Goal: Transaction & Acquisition: Purchase product/service

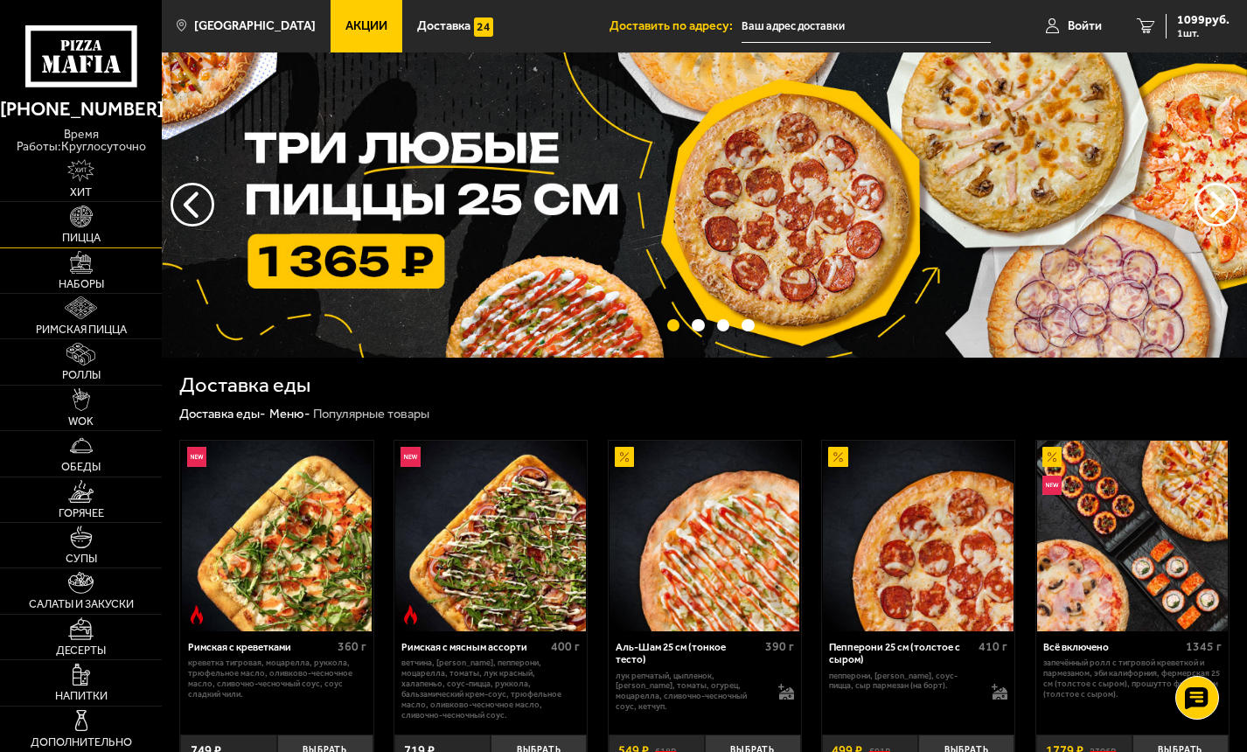
click at [95, 215] on link "Пицца" at bounding box center [81, 224] width 162 height 45
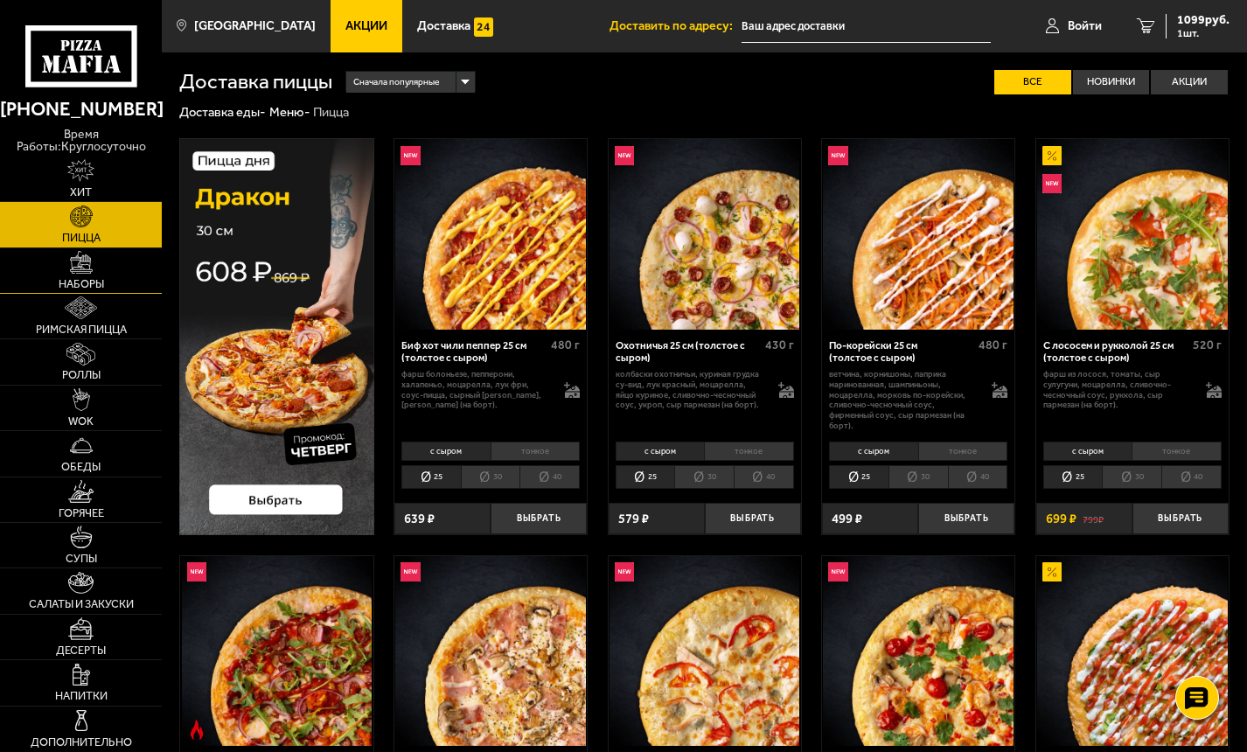
click at [74, 258] on img at bounding box center [81, 262] width 23 height 23
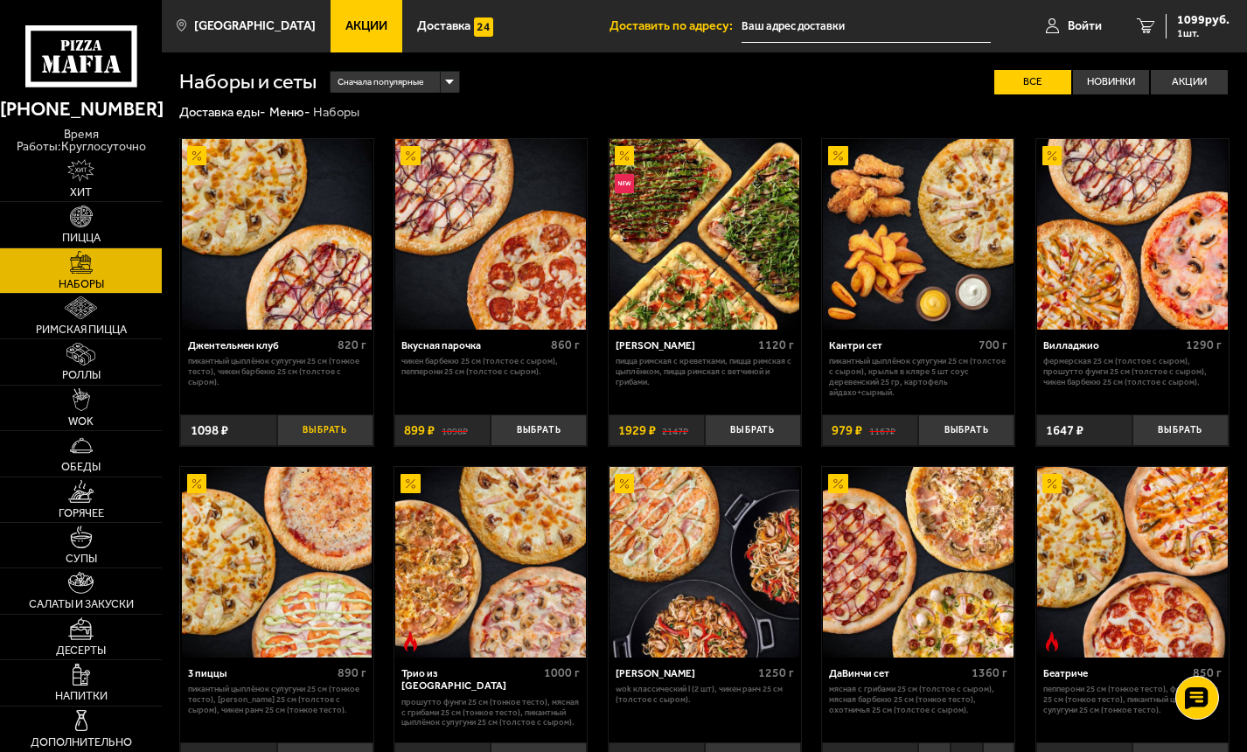
click at [326, 430] on button "Выбрать" at bounding box center [325, 429] width 96 height 31
click at [1204, 23] on span "2825 руб." at bounding box center [1203, 20] width 52 height 12
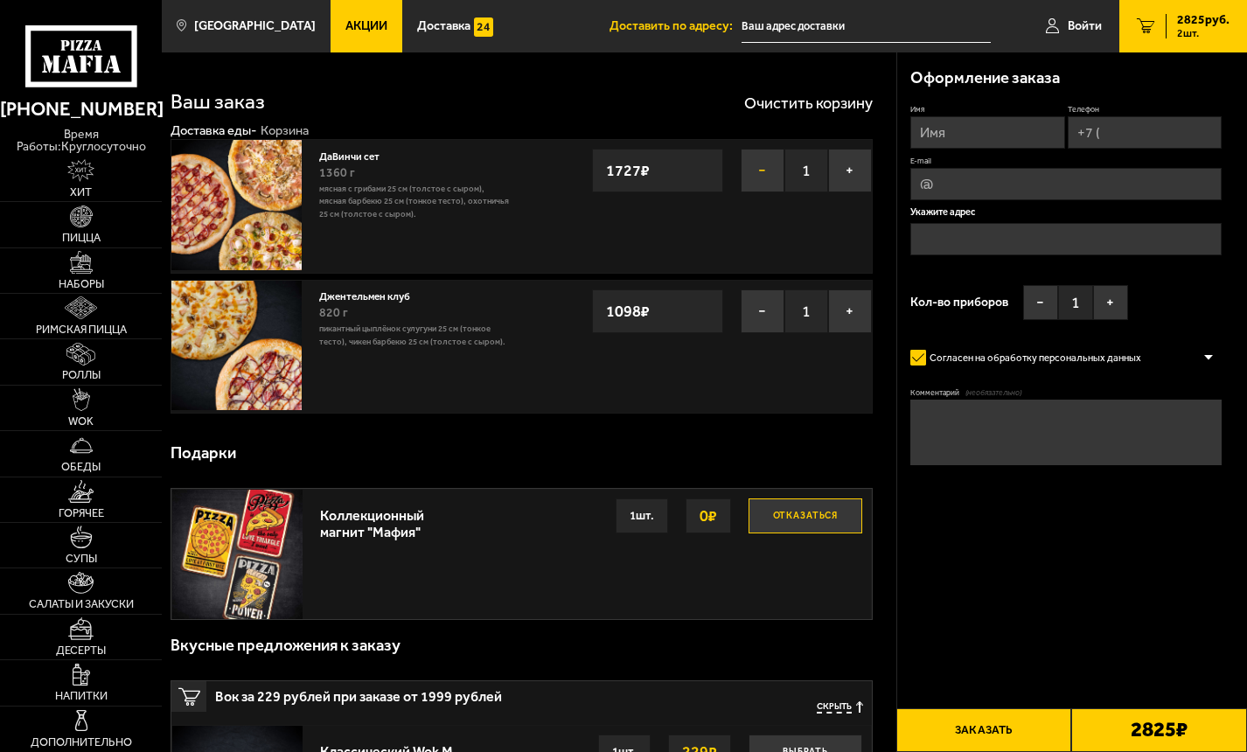
click at [763, 166] on button "−" at bounding box center [763, 171] width 44 height 44
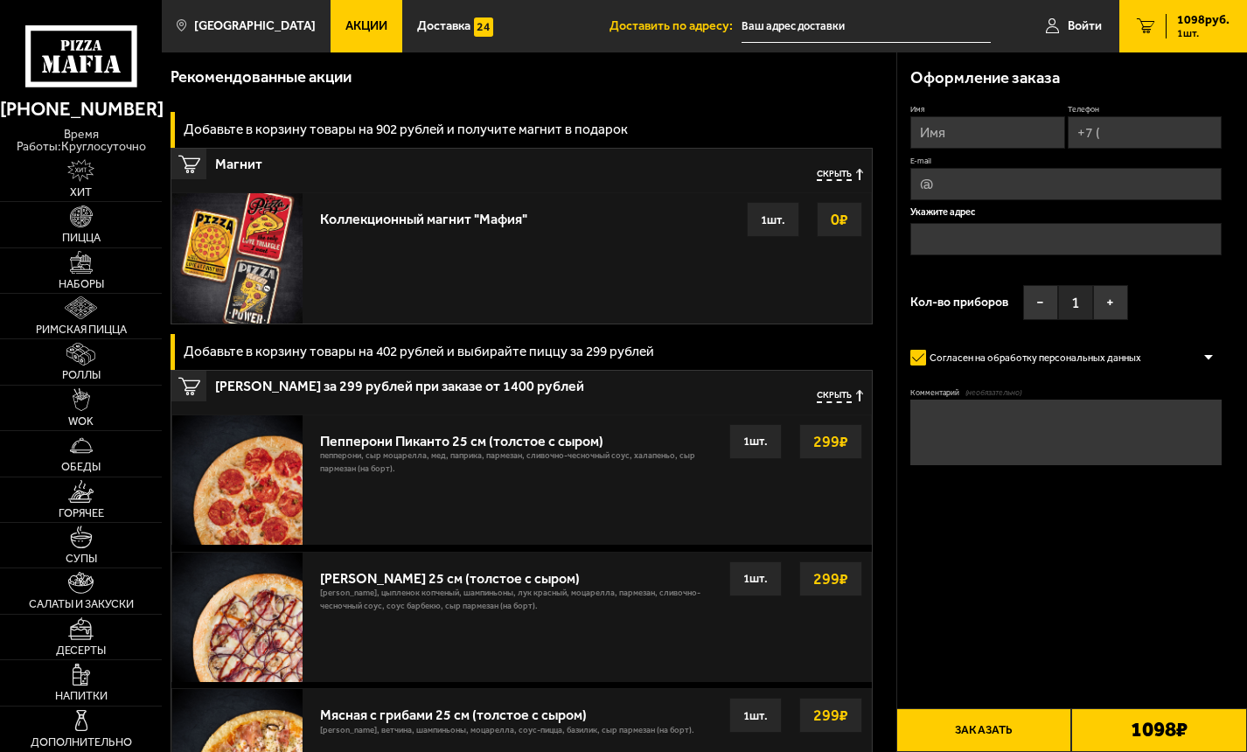
scroll to position [87, 0]
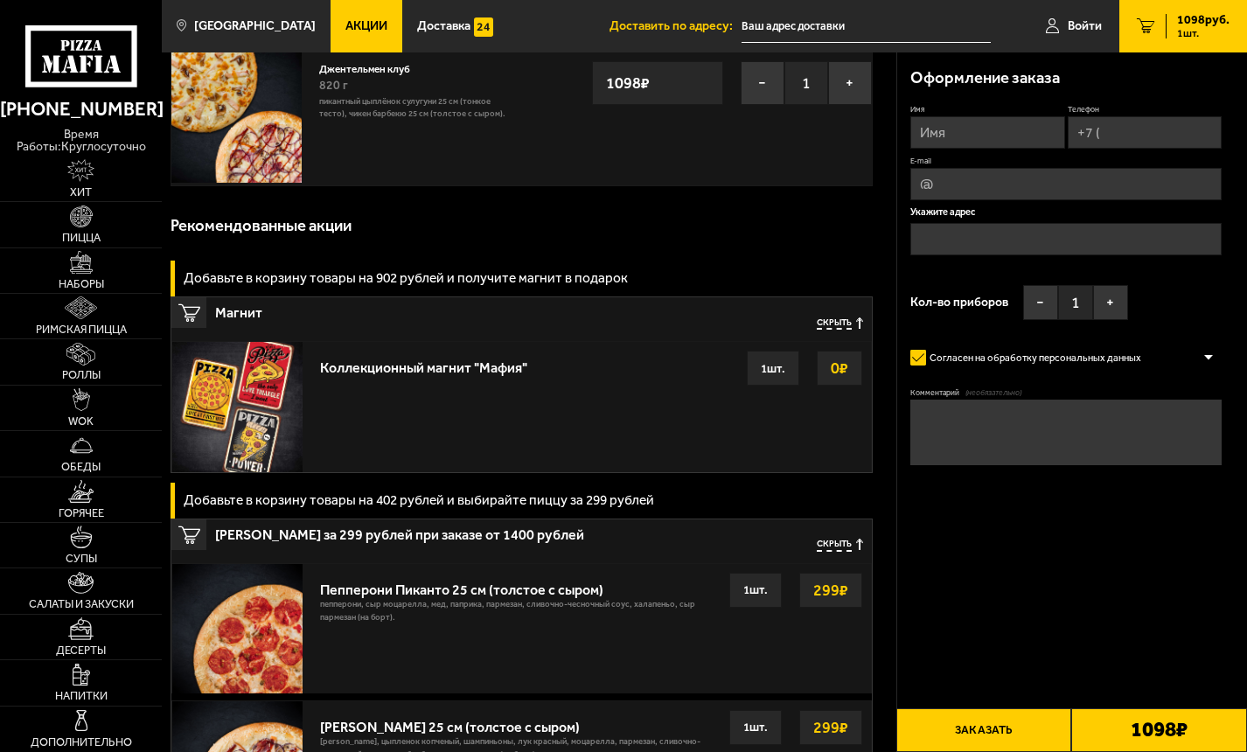
click at [840, 321] on span "Скрыть" at bounding box center [834, 323] width 35 height 12
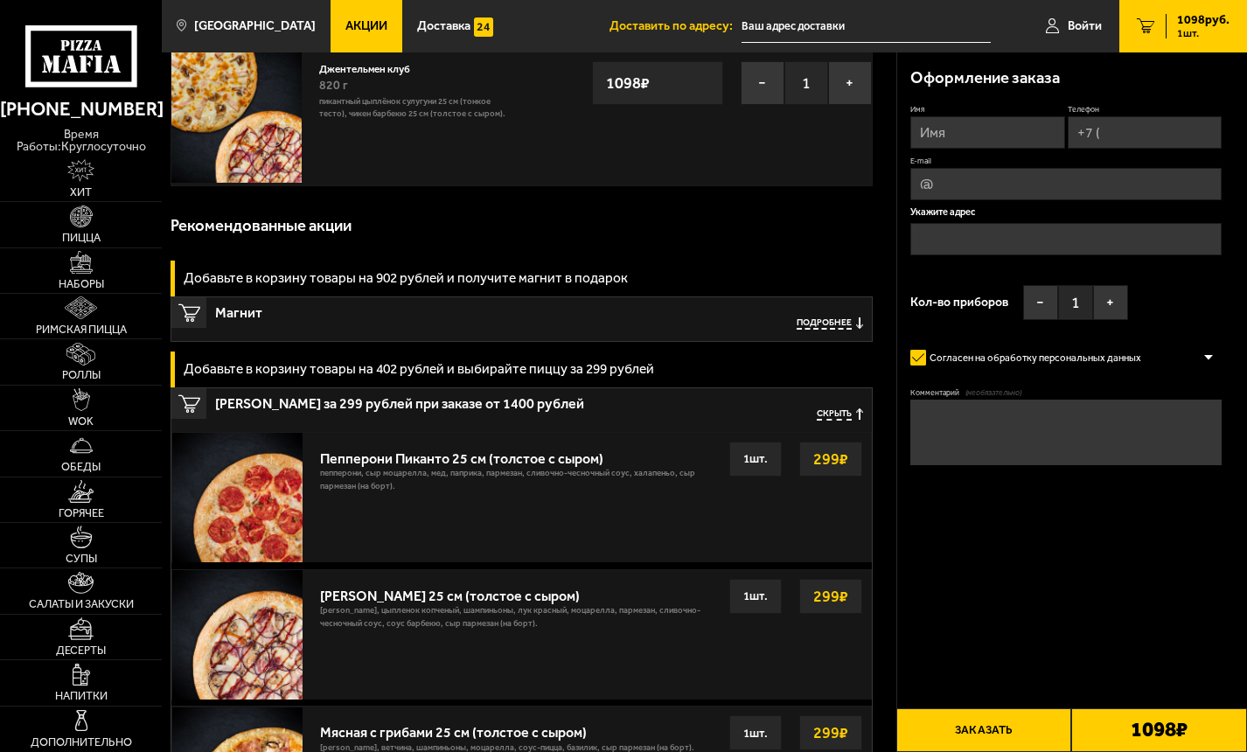
click at [832, 404] on div "Скрыть" at bounding box center [815, 414] width 96 height 35
click at [832, 407] on div "Скрыть" at bounding box center [815, 414] width 96 height 35
click at [832, 411] on span "Скрыть" at bounding box center [834, 414] width 35 height 12
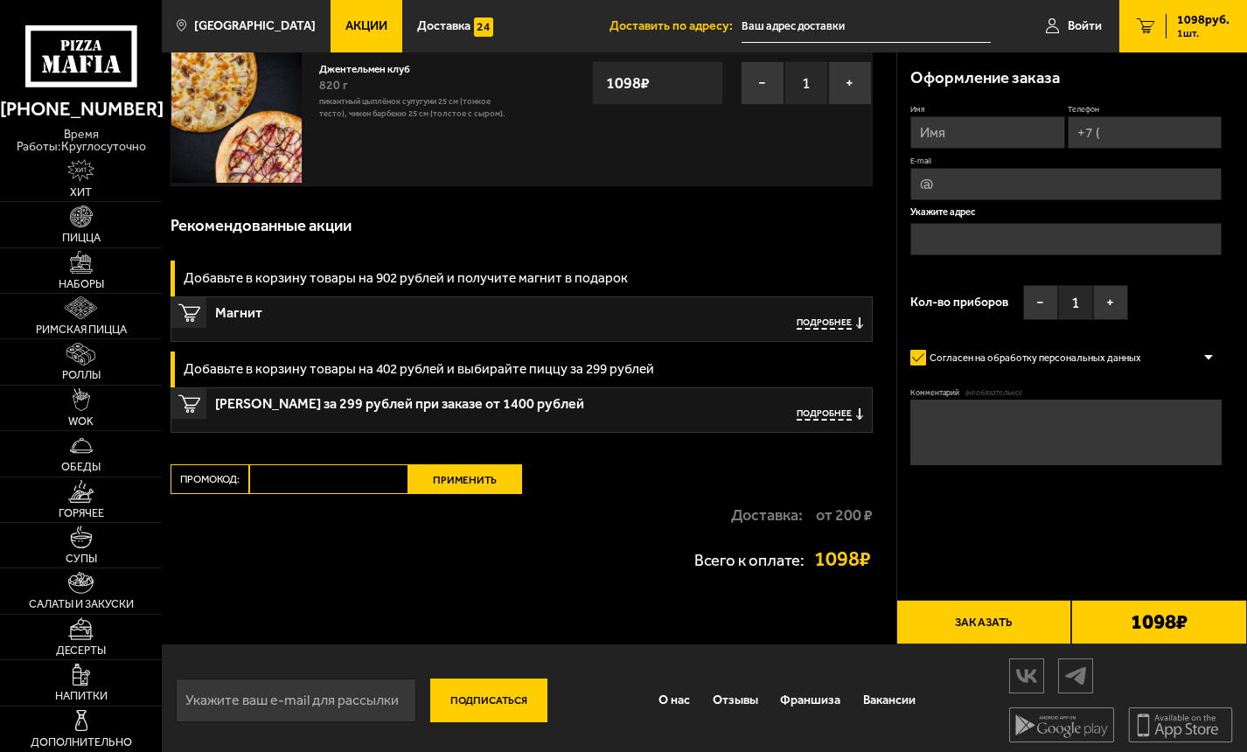
click at [295, 477] on input "Промокод:" at bounding box center [328, 479] width 158 height 30
click at [295, 476] on input "Промокод:" at bounding box center [328, 479] width 158 height 30
paste input "mf0338"
type input "mf0338"
click at [480, 486] on button "Применить" at bounding box center [465, 479] width 114 height 30
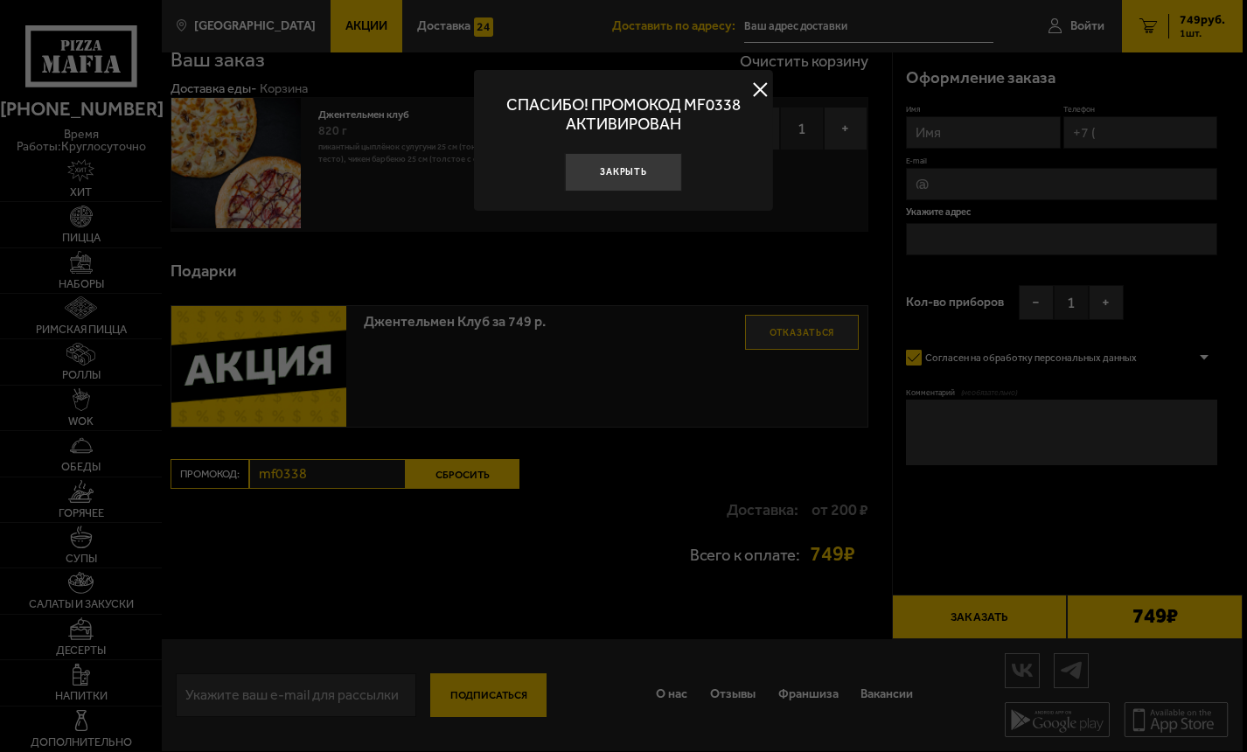
scroll to position [1, 0]
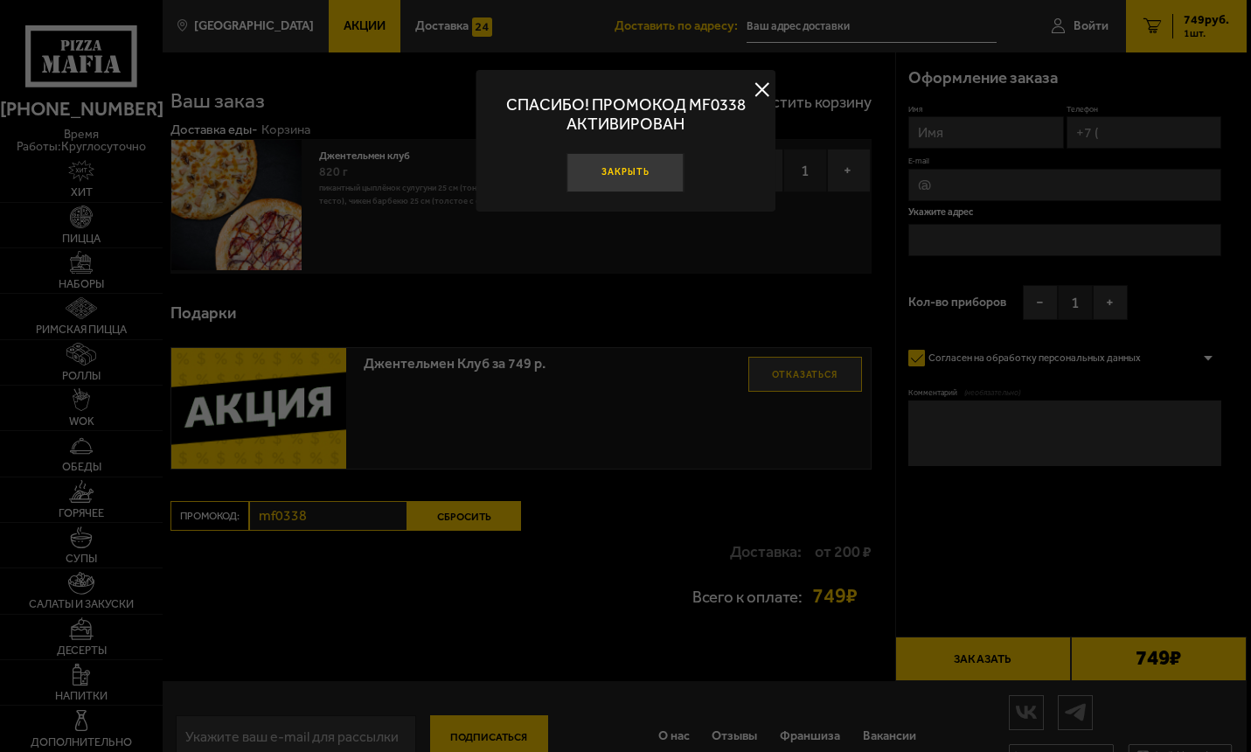
click at [632, 169] on button "Закрыть" at bounding box center [625, 172] width 117 height 39
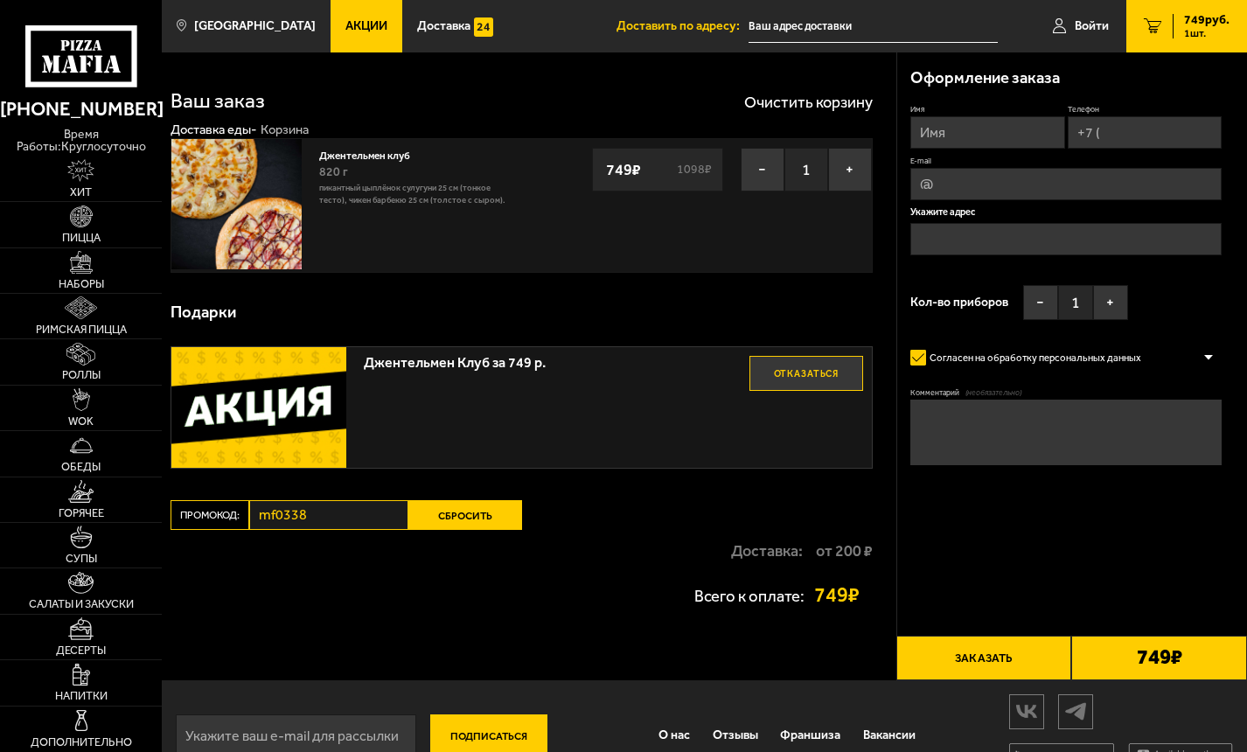
click at [458, 519] on button "Сбросить" at bounding box center [465, 515] width 114 height 30
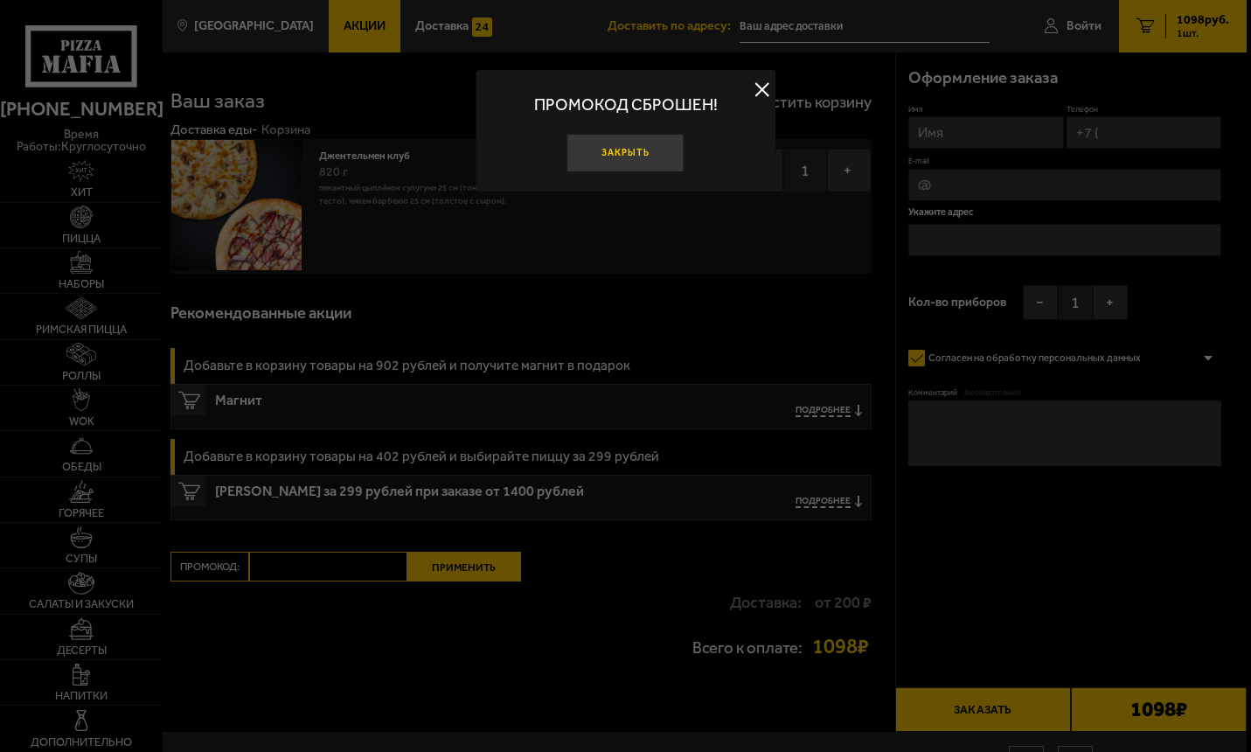
click at [621, 156] on button "Закрыть" at bounding box center [625, 153] width 117 height 39
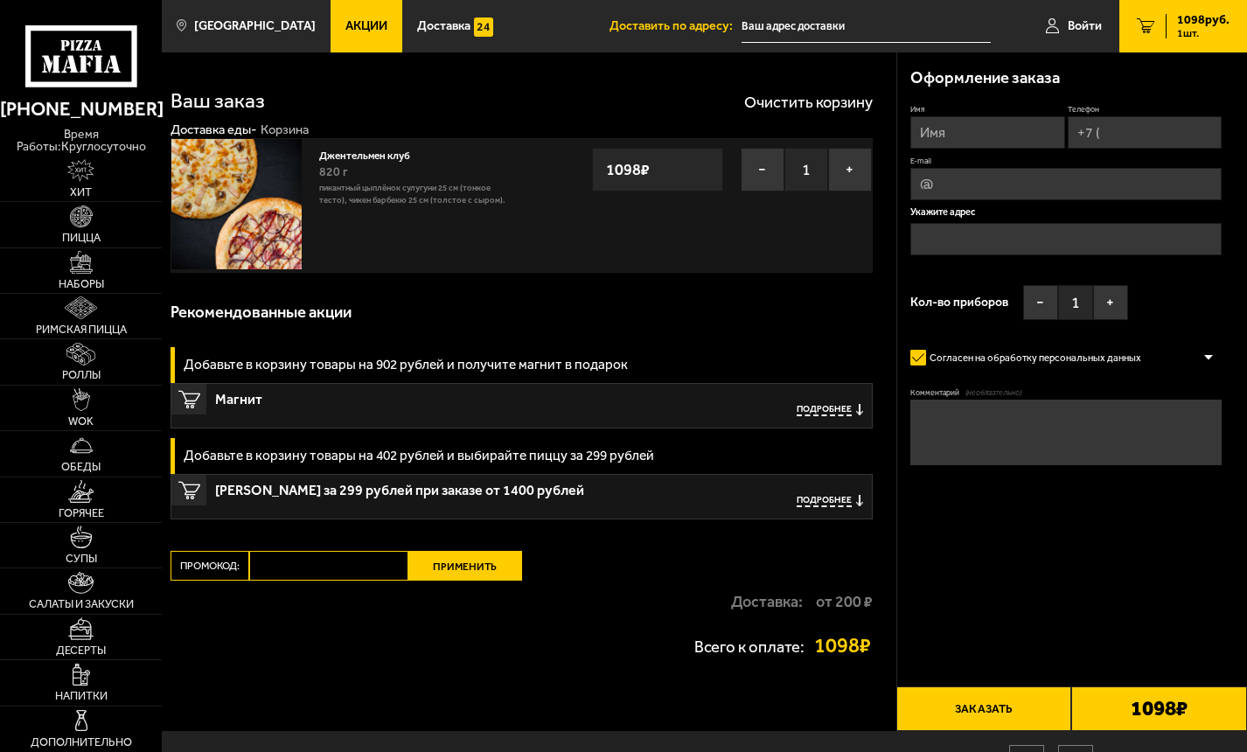
click at [309, 568] on input "Промокод:" at bounding box center [328, 566] width 158 height 30
paste input "mf0339"
type input "mf0339"
click at [480, 575] on button "Применить" at bounding box center [465, 566] width 114 height 30
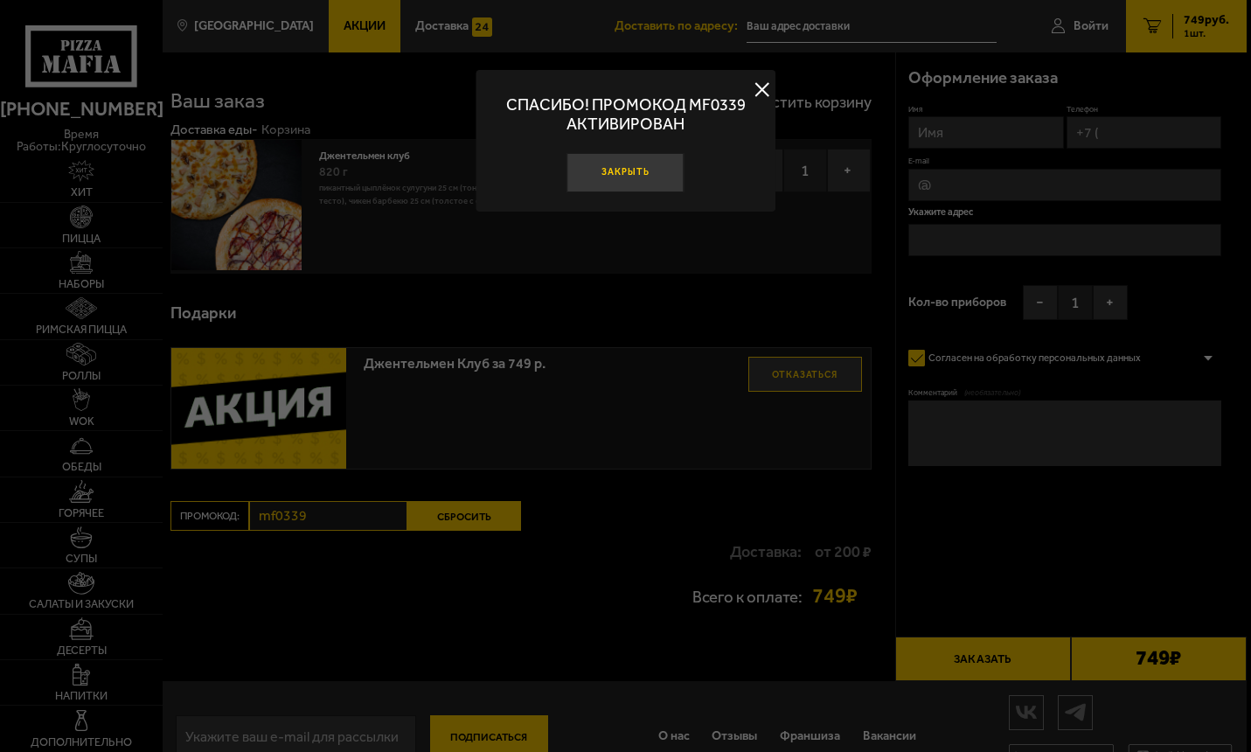
click at [609, 163] on button "Закрыть" at bounding box center [625, 172] width 117 height 39
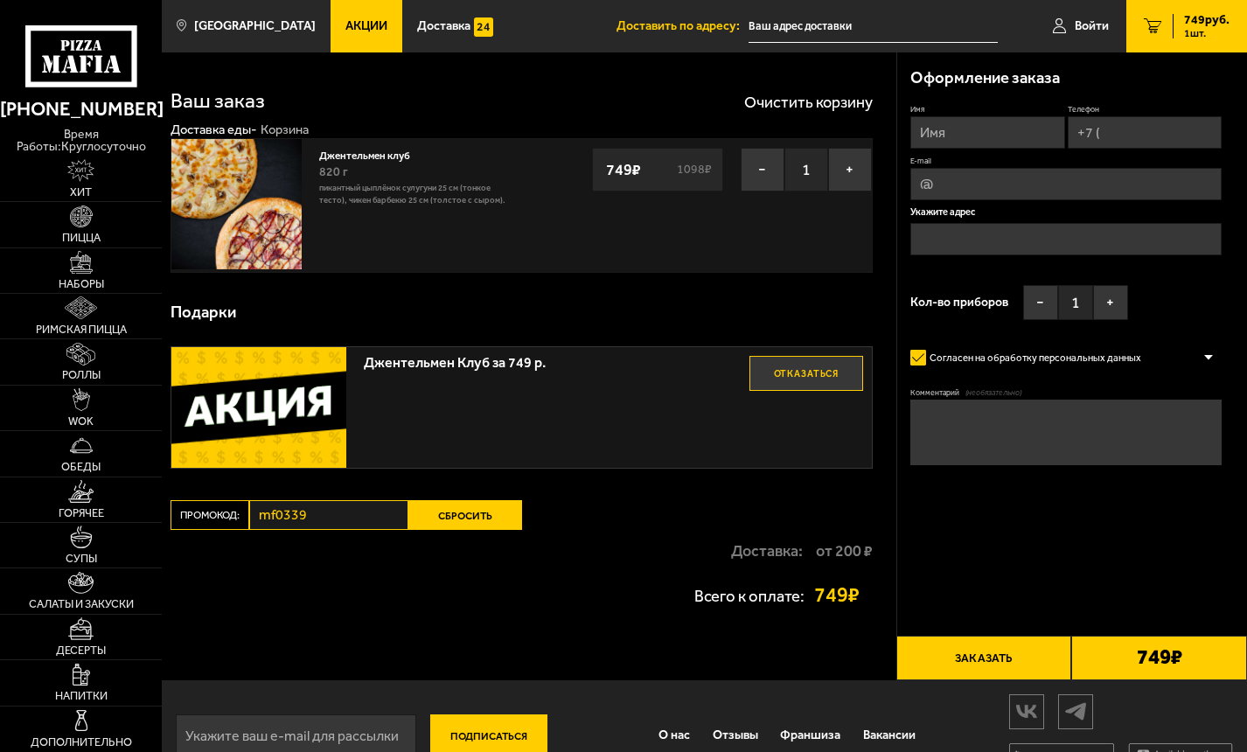
click at [467, 517] on button "Сбросить" at bounding box center [465, 515] width 114 height 30
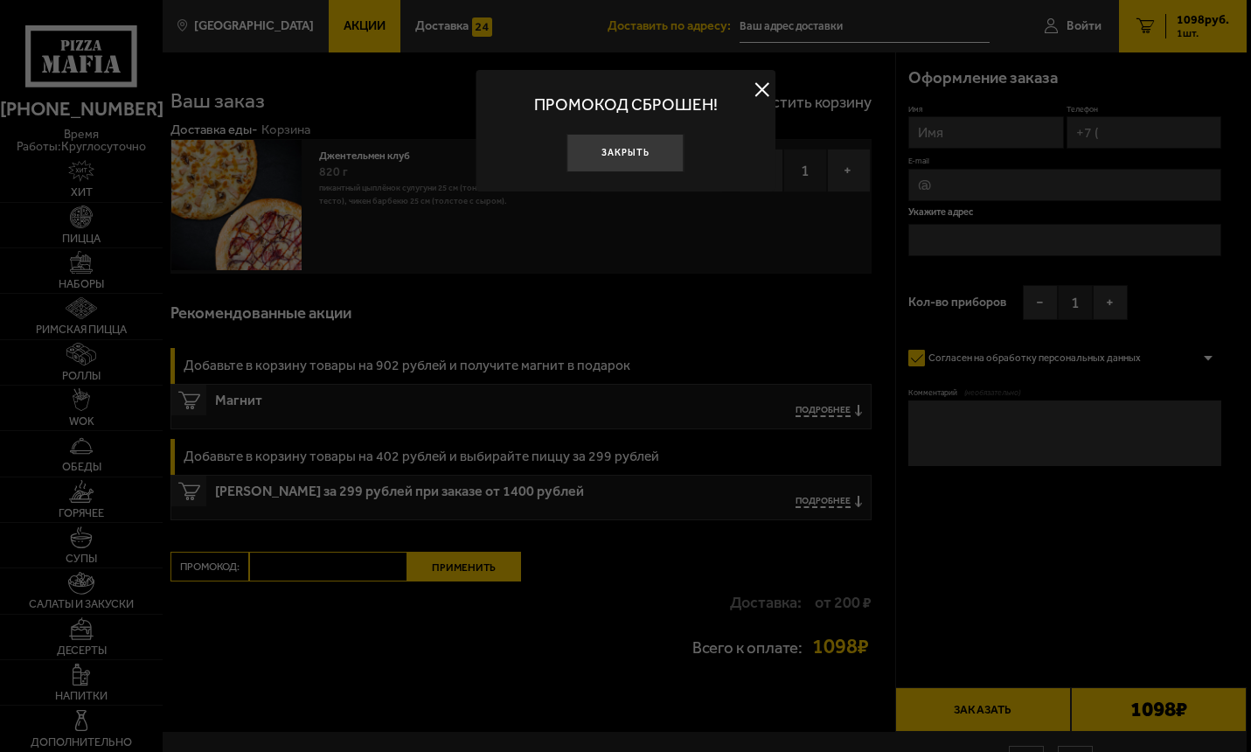
click at [311, 573] on div at bounding box center [625, 376] width 1251 height 752
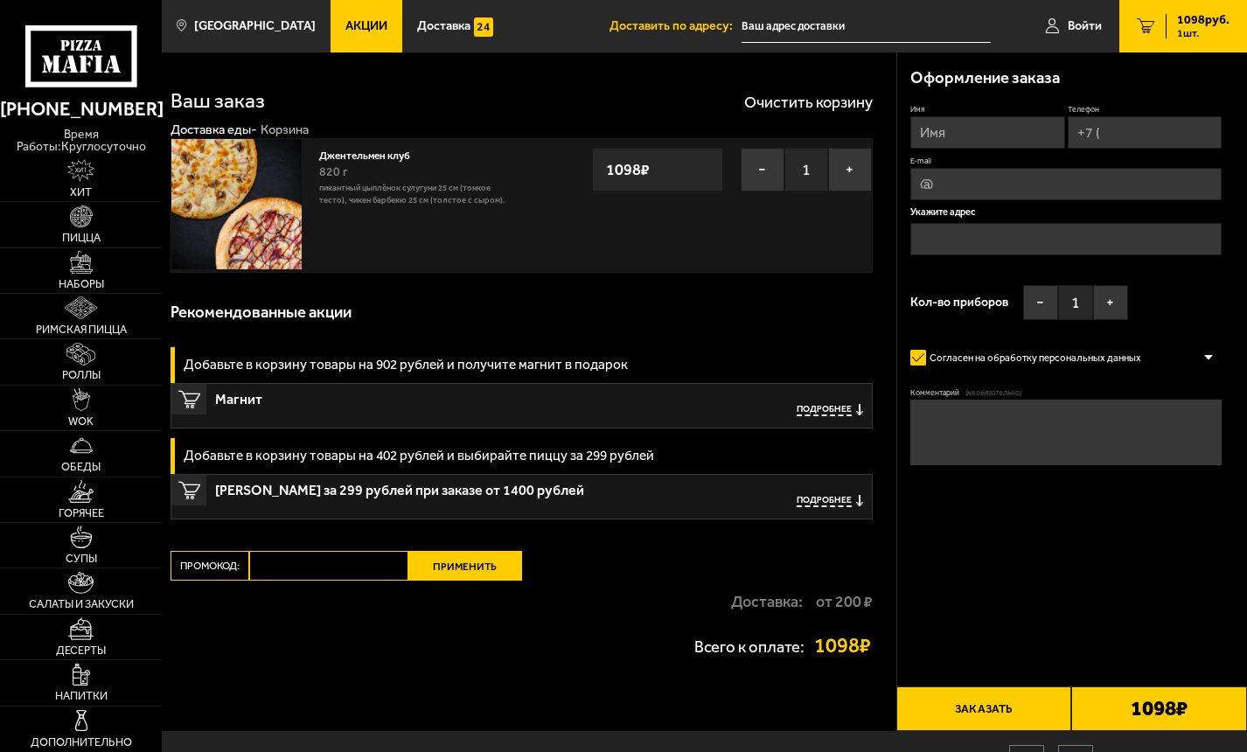
click at [311, 570] on input "Промокод:" at bounding box center [328, 566] width 158 height 30
paste input "mf0340"
type input "mf0340"
click at [463, 564] on button "Применить" at bounding box center [465, 566] width 114 height 30
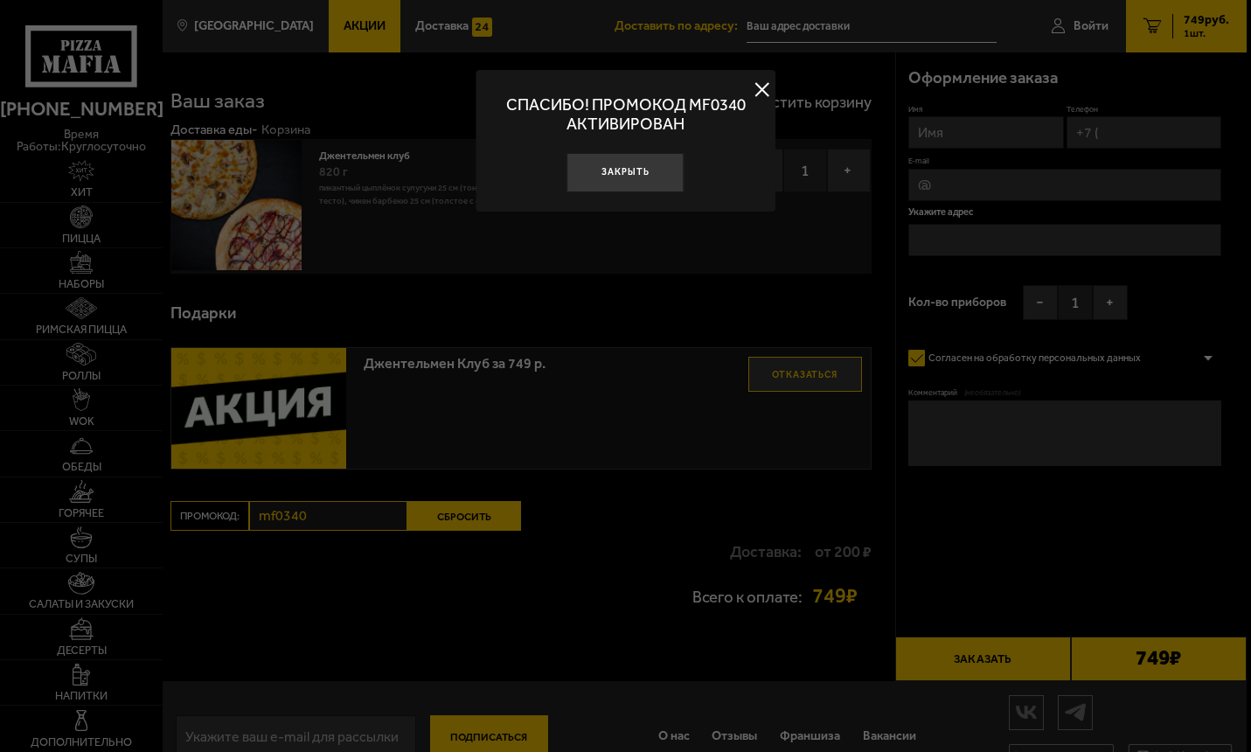
click at [465, 533] on div at bounding box center [625, 376] width 1251 height 752
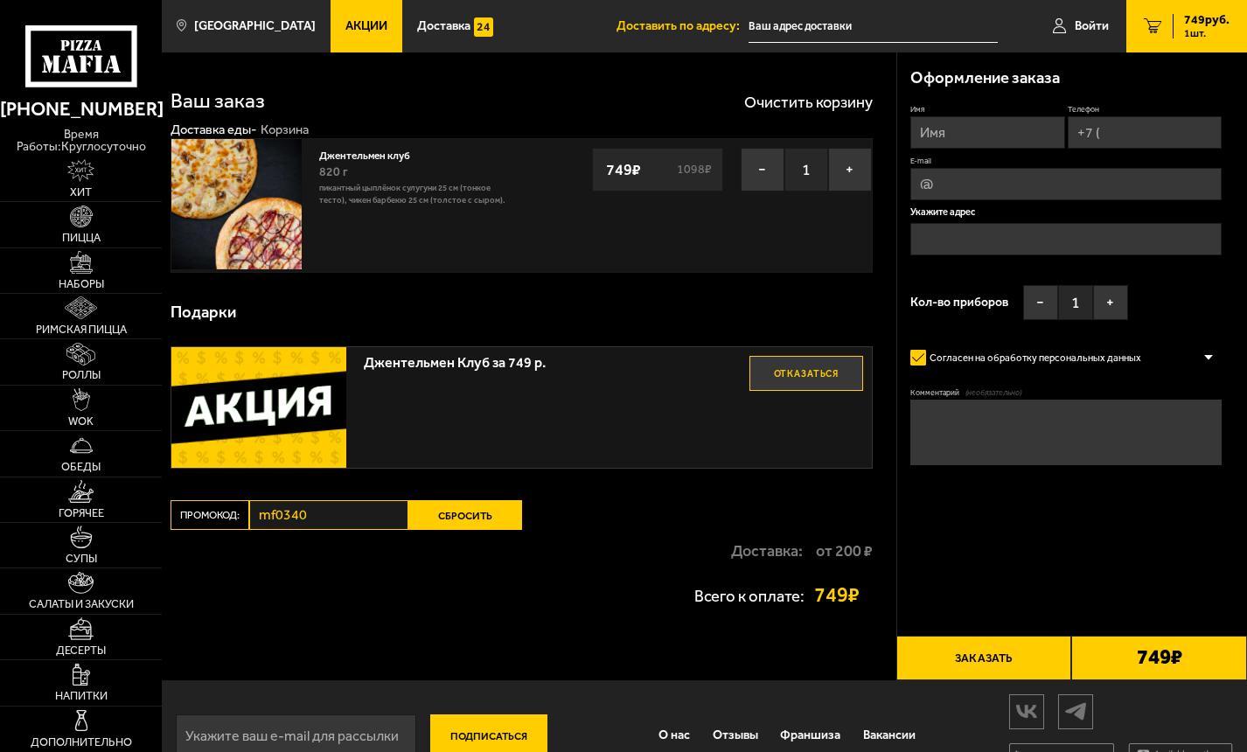
click at [463, 518] on button "Сбросить" at bounding box center [465, 515] width 114 height 30
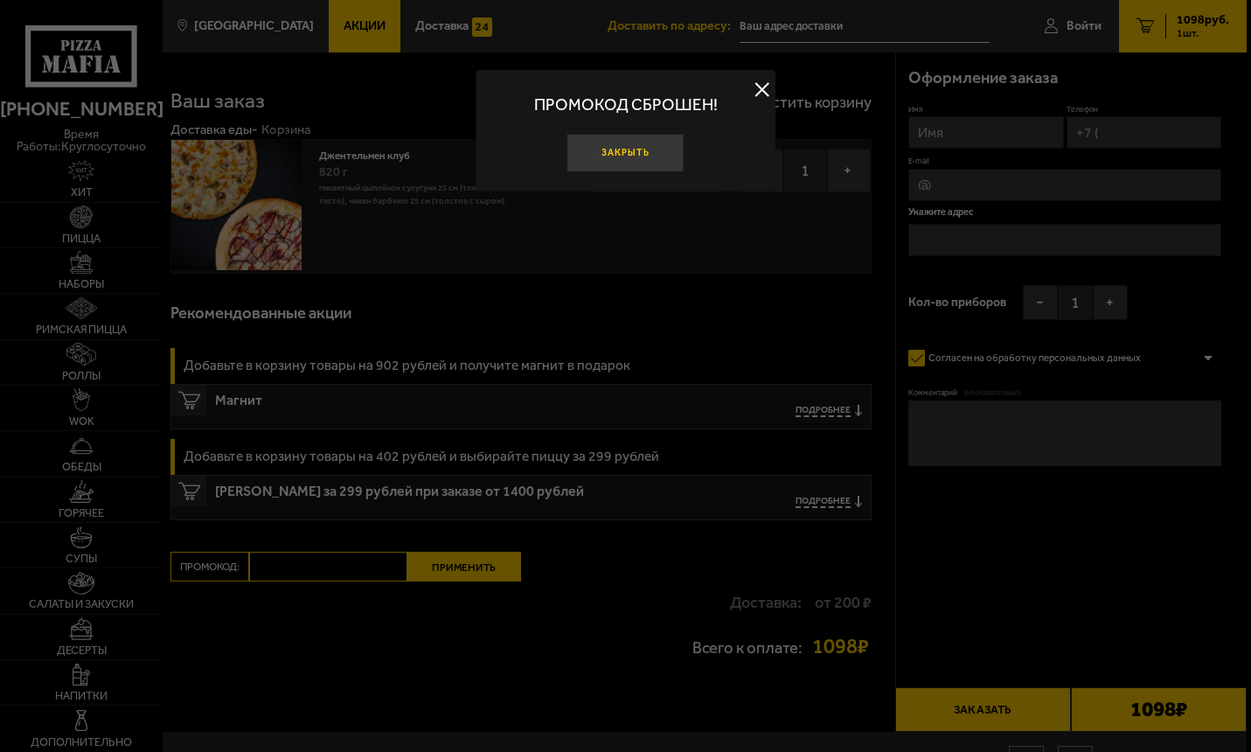
click at [624, 136] on button "Закрыть" at bounding box center [625, 153] width 117 height 39
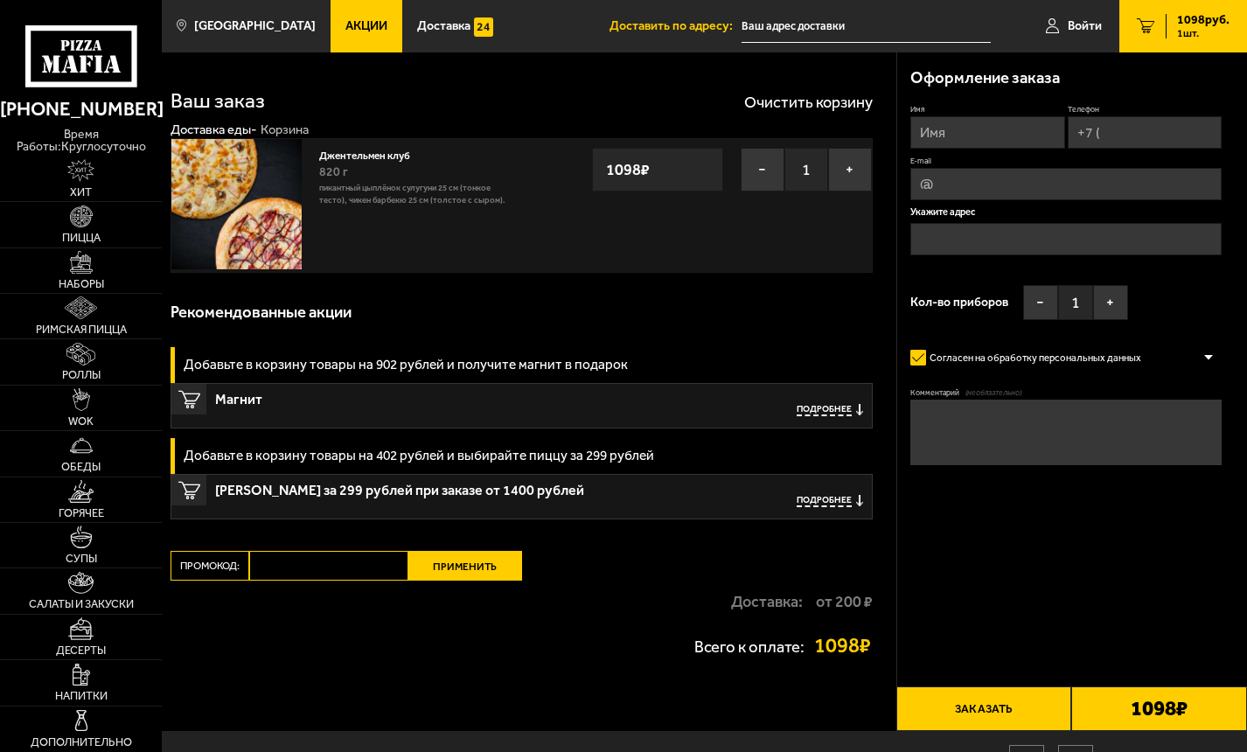
click at [292, 575] on input "Промокод:" at bounding box center [328, 566] width 158 height 30
paste input "mf0341"
type input "mf0341"
click at [472, 571] on button "Применить" at bounding box center [465, 566] width 114 height 30
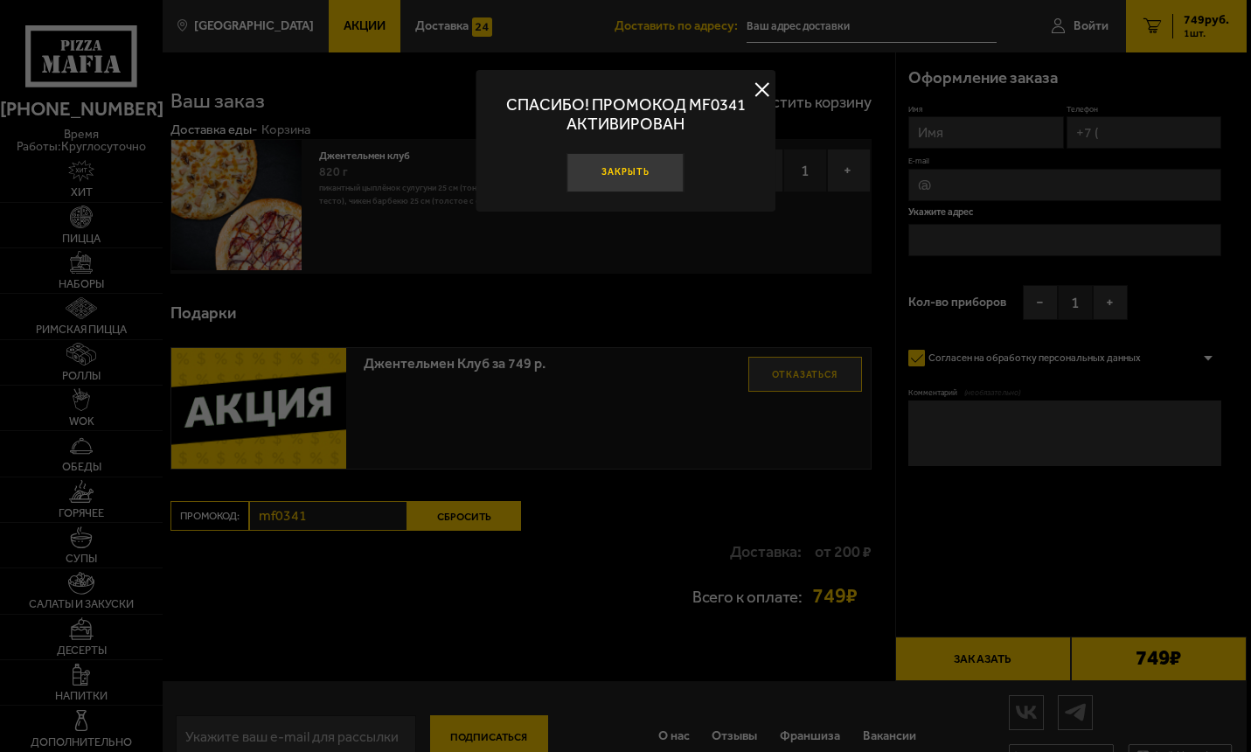
click at [619, 168] on button "Закрыть" at bounding box center [625, 172] width 117 height 39
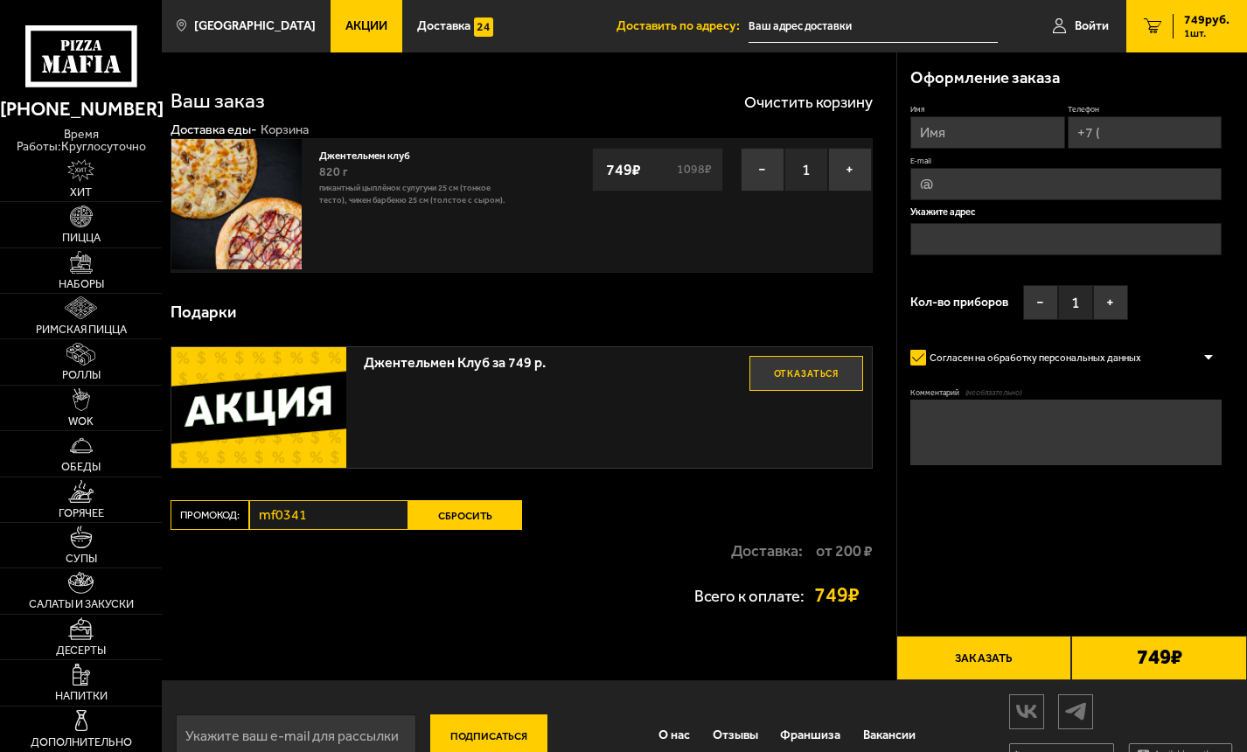
click at [465, 522] on button "Сбросить" at bounding box center [465, 515] width 114 height 30
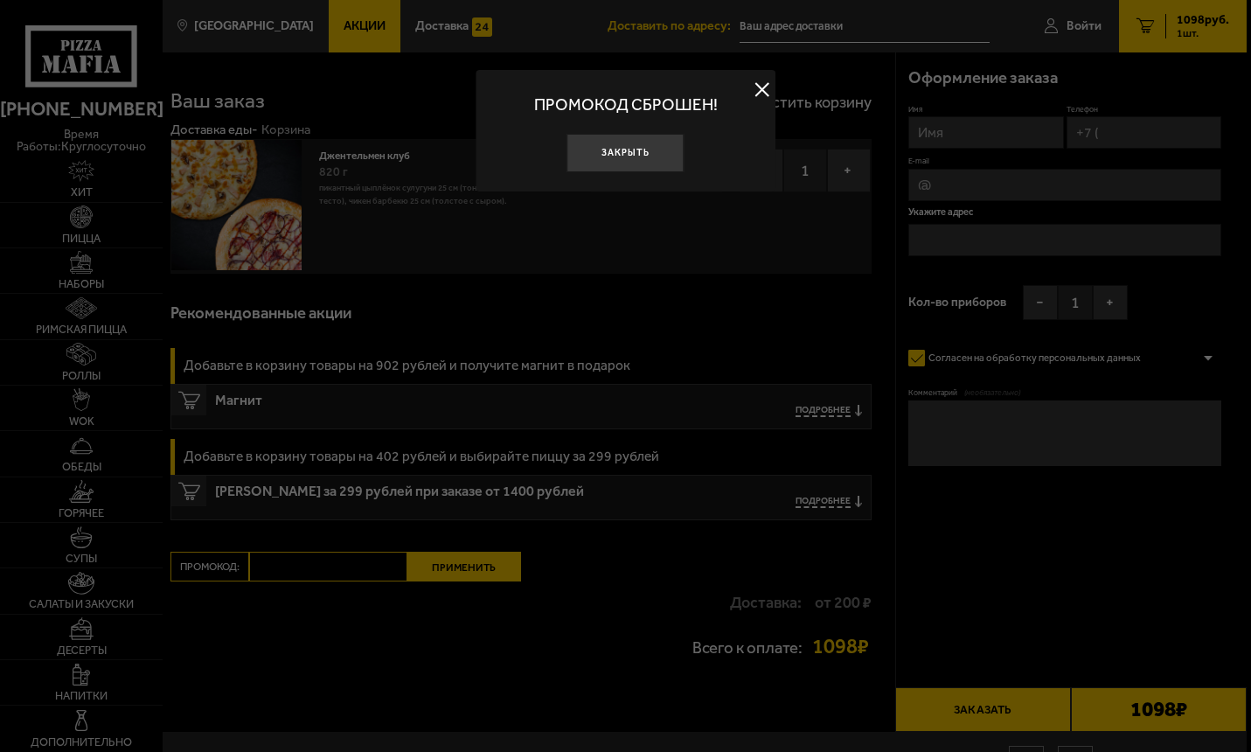
click at [339, 562] on div at bounding box center [625, 376] width 1251 height 752
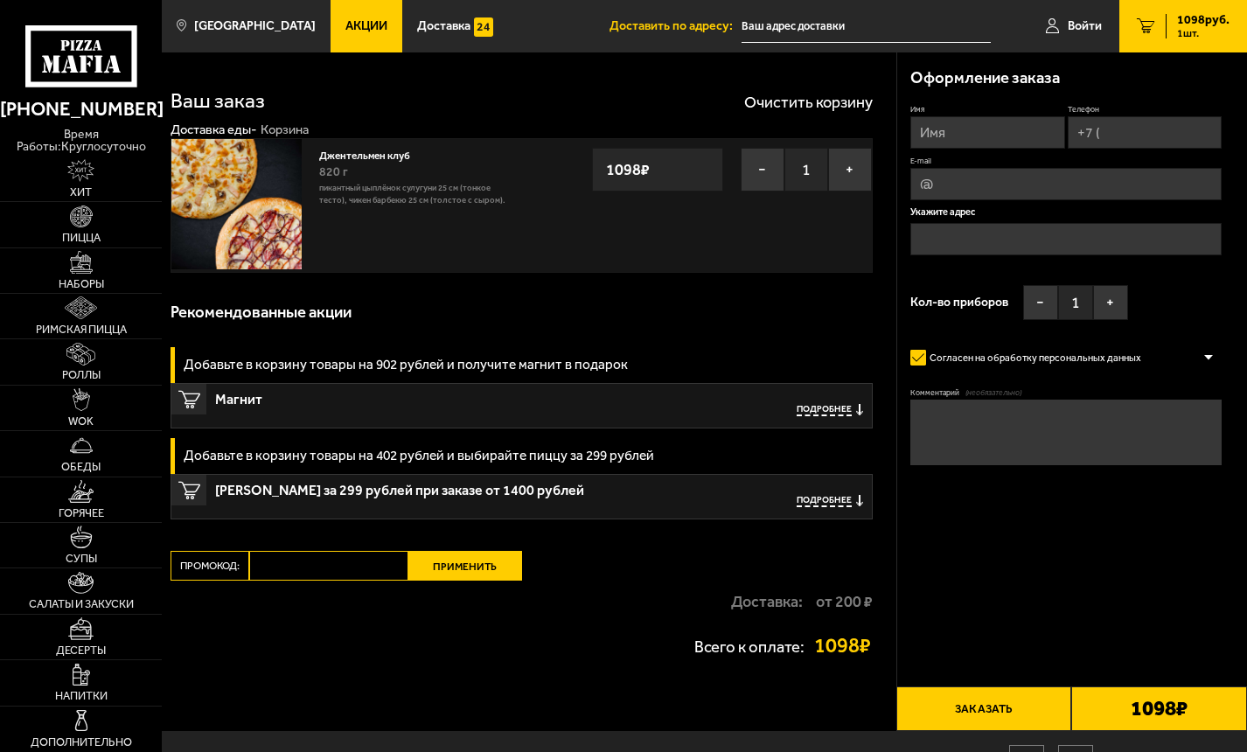
click at [348, 562] on input "Промокод:" at bounding box center [328, 566] width 158 height 30
paste input "mf0342"
type input "mf0342"
click at [464, 569] on button "Применить" at bounding box center [465, 566] width 114 height 30
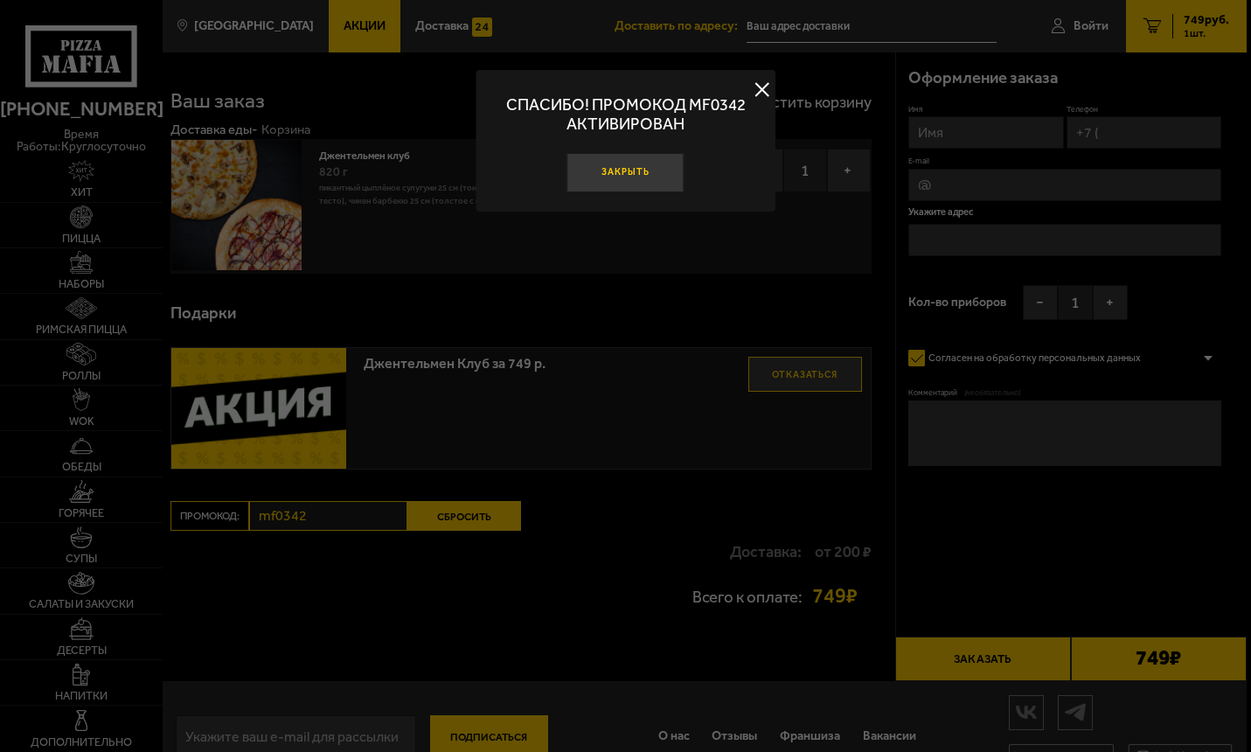
click at [615, 170] on button "Закрыть" at bounding box center [625, 172] width 117 height 39
